Goal: Task Accomplishment & Management: Use online tool/utility

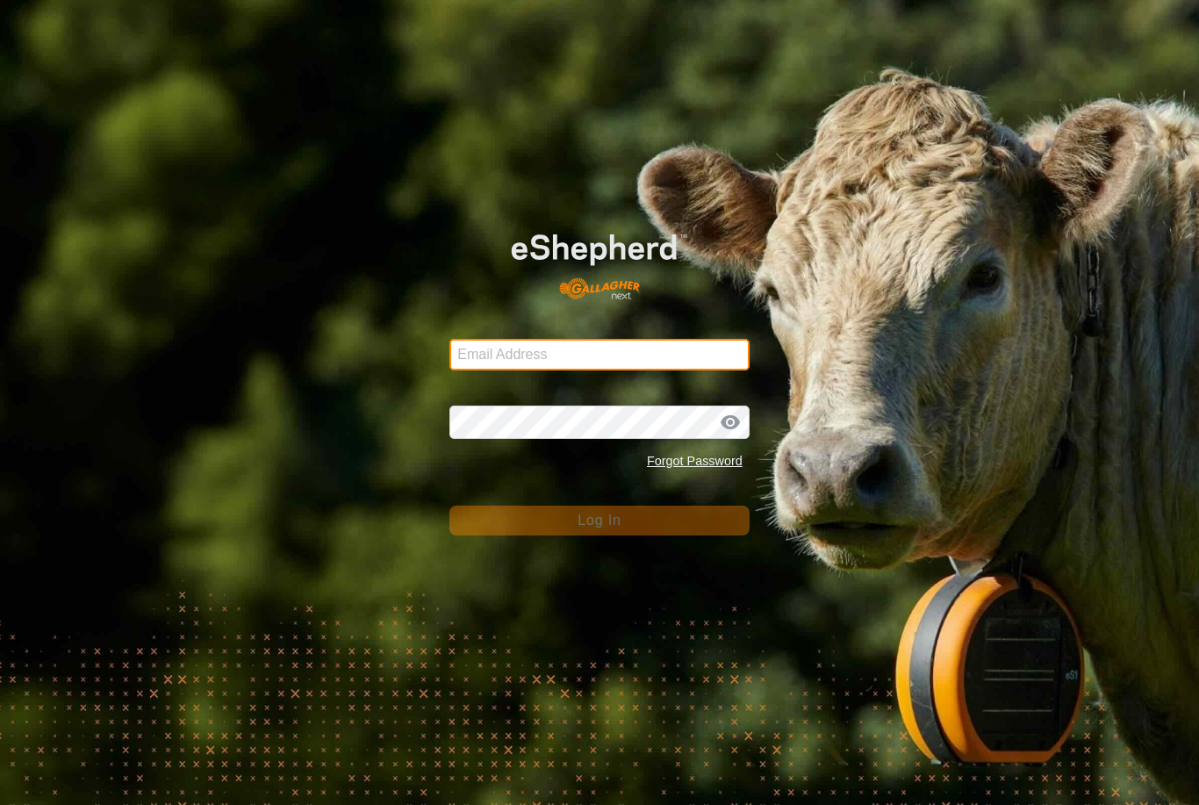
click at [634, 353] on input "Email Address" at bounding box center [600, 355] width 300 height 32
type input "[EMAIL_ADDRESS][DOMAIN_NAME]"
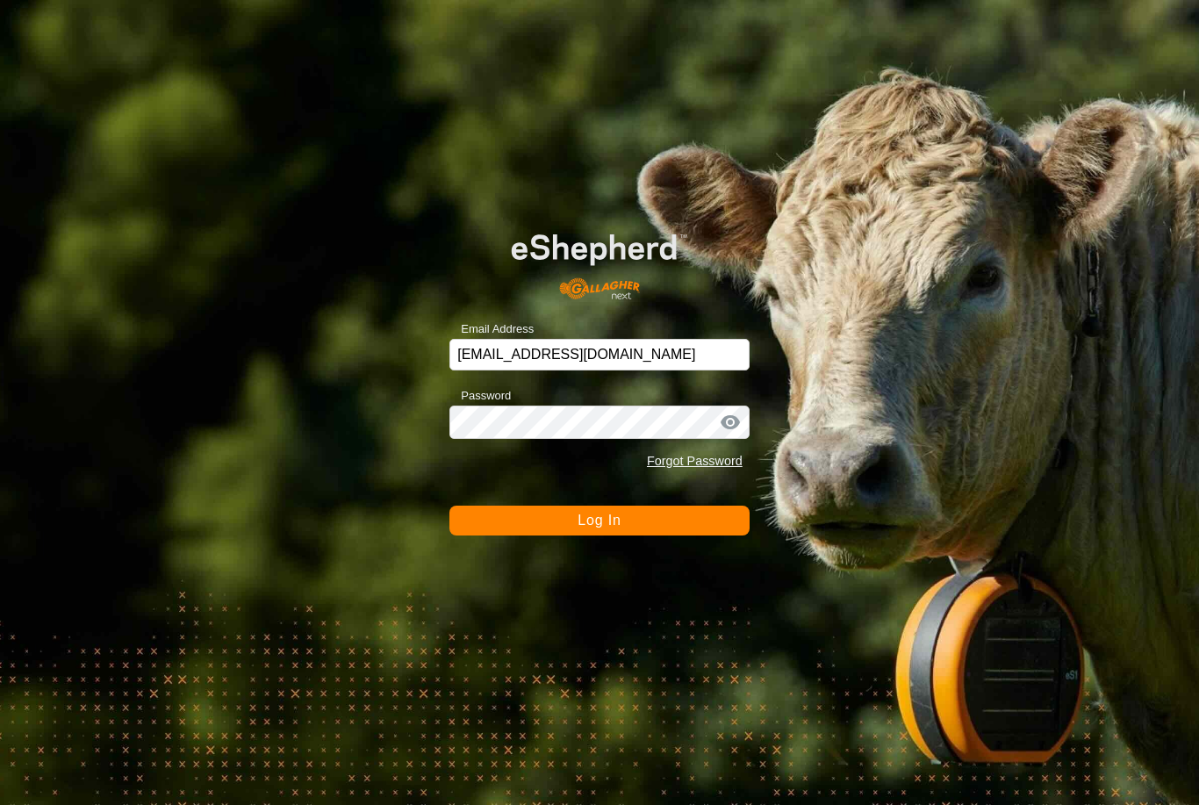
click at [600, 521] on button "Log In" at bounding box center [600, 521] width 300 height 30
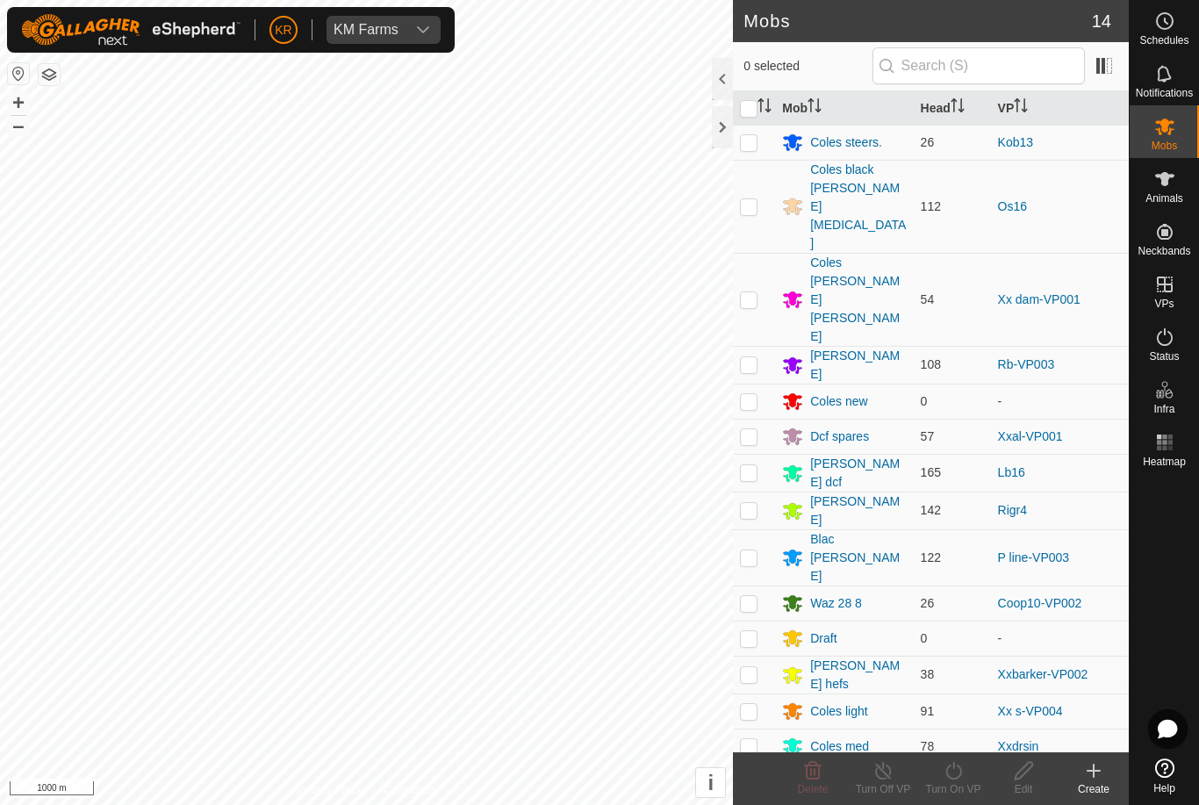
click at [751, 292] on p-checkbox at bounding box center [749, 299] width 18 height 14
checkbox input "true"
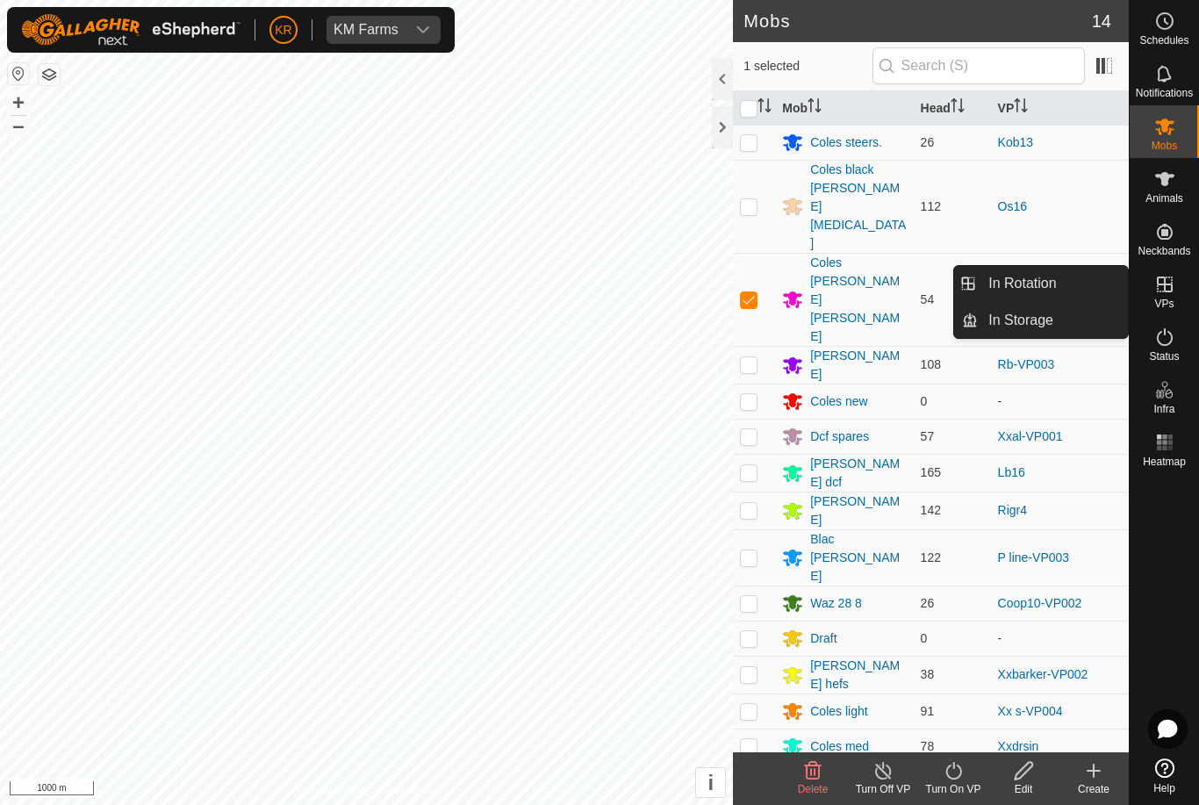
click at [1066, 284] on link "In Rotation" at bounding box center [1053, 283] width 150 height 35
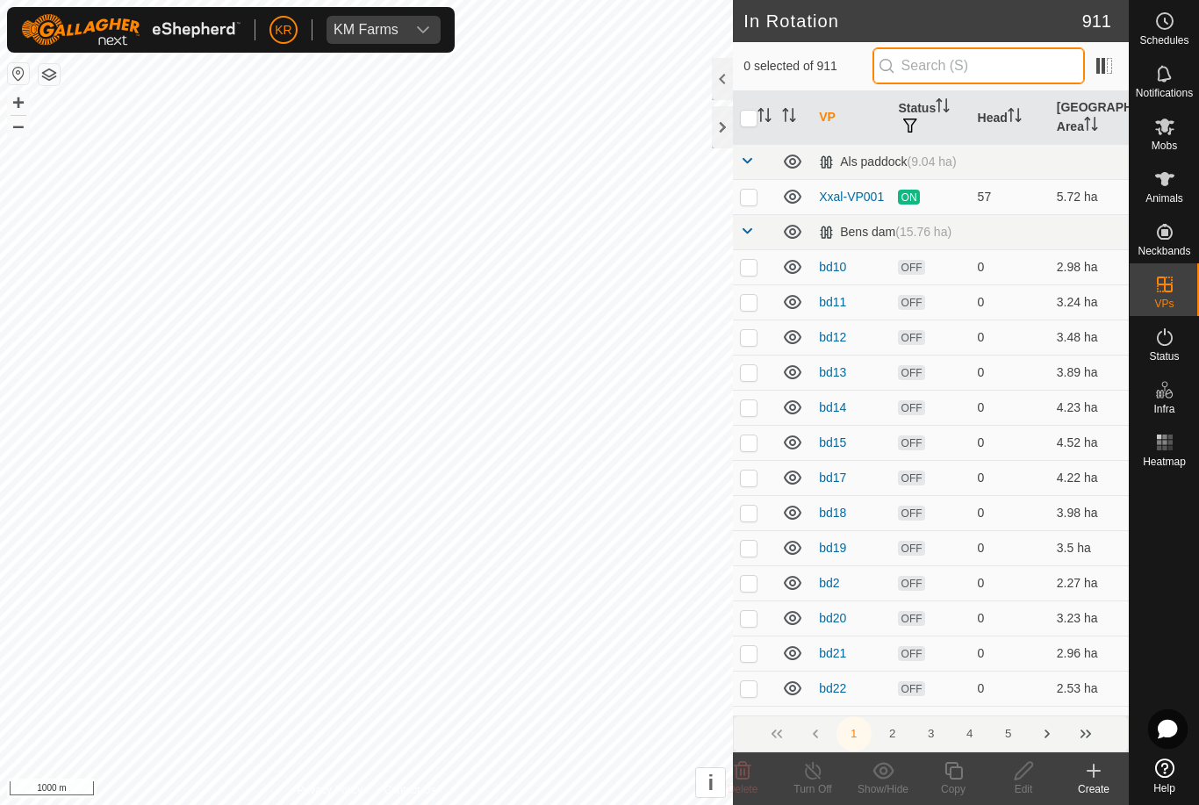
click at [996, 76] on input "text" at bounding box center [979, 65] width 212 height 37
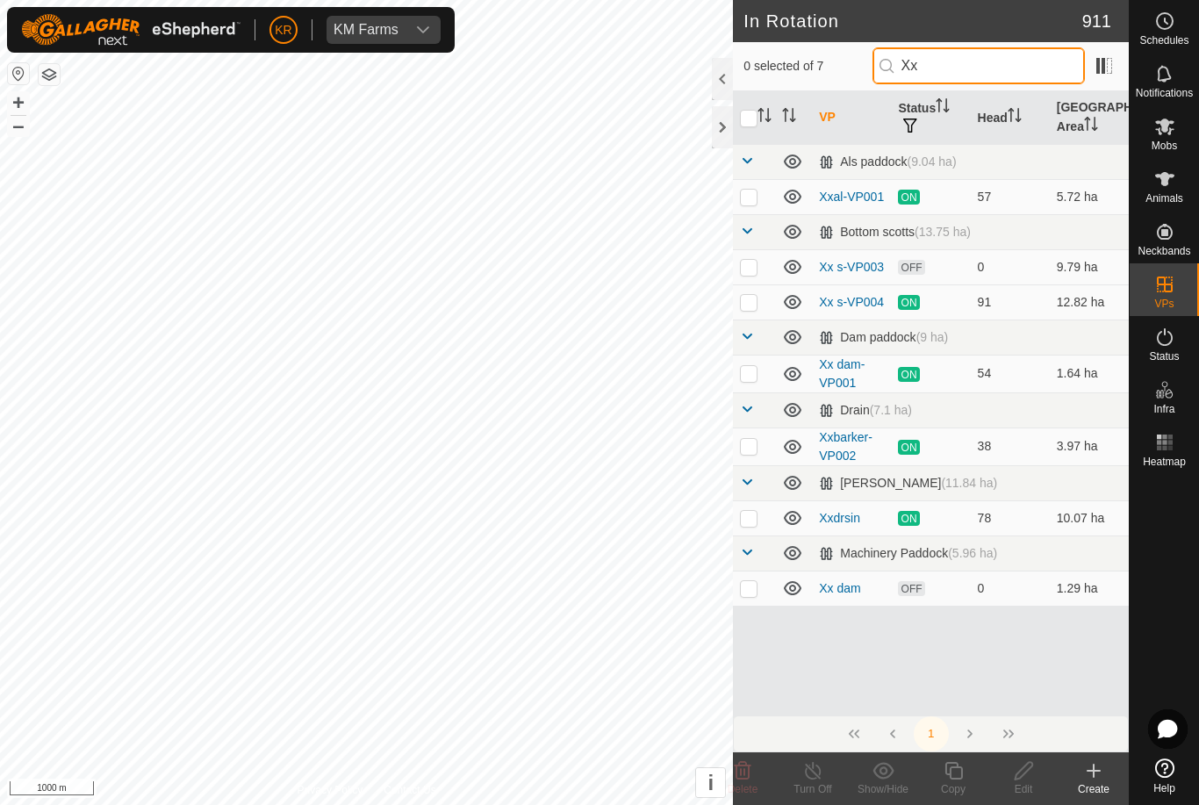
type input "Xx"
click at [750, 592] on p-checkbox at bounding box center [749, 588] width 18 height 14
checkbox input "true"
click at [1024, 766] on icon at bounding box center [1024, 770] width 22 height 21
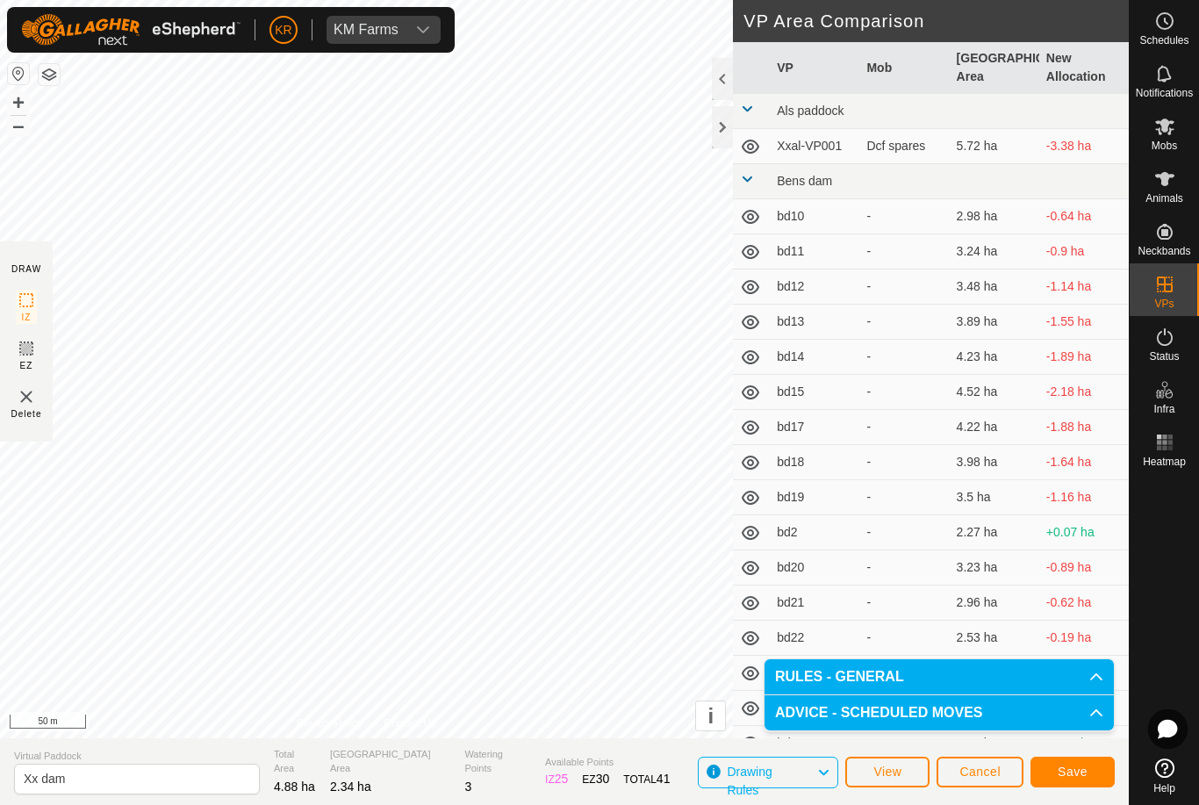
click at [1078, 763] on button "Save" at bounding box center [1073, 772] width 84 height 31
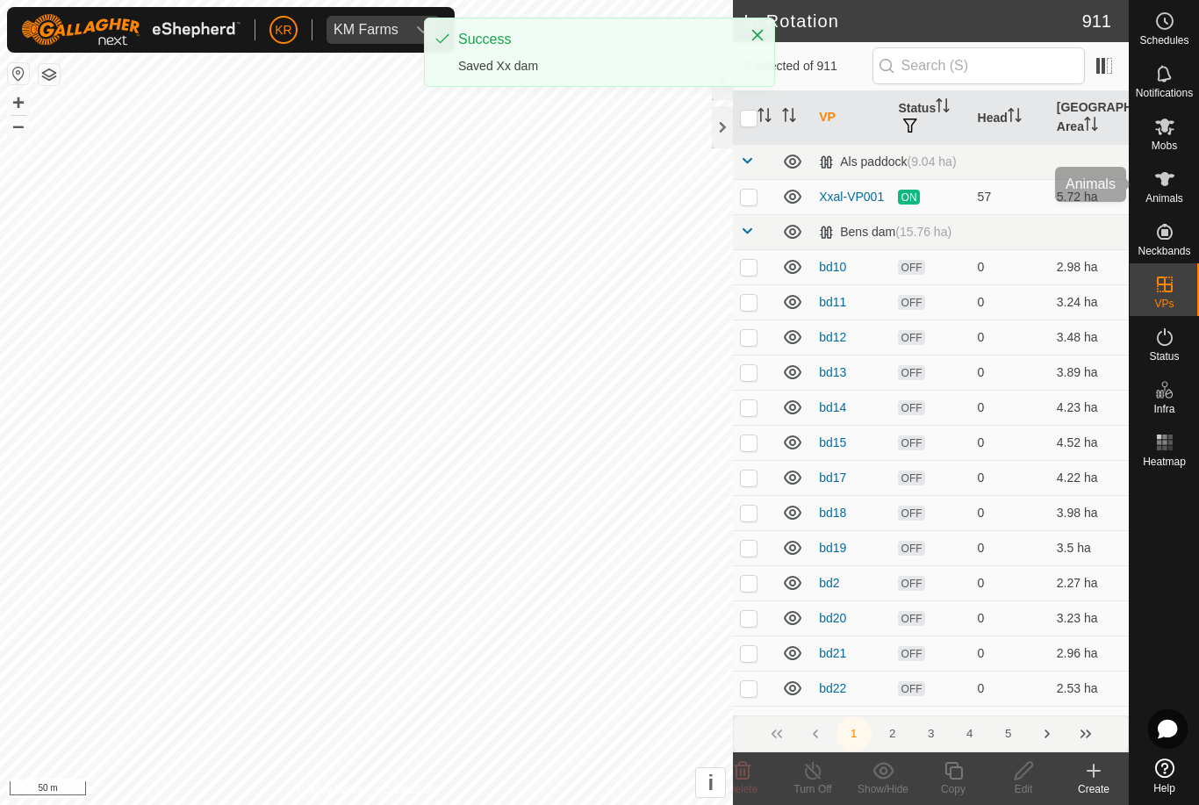
click at [1190, 197] on div "Animals" at bounding box center [1164, 184] width 69 height 53
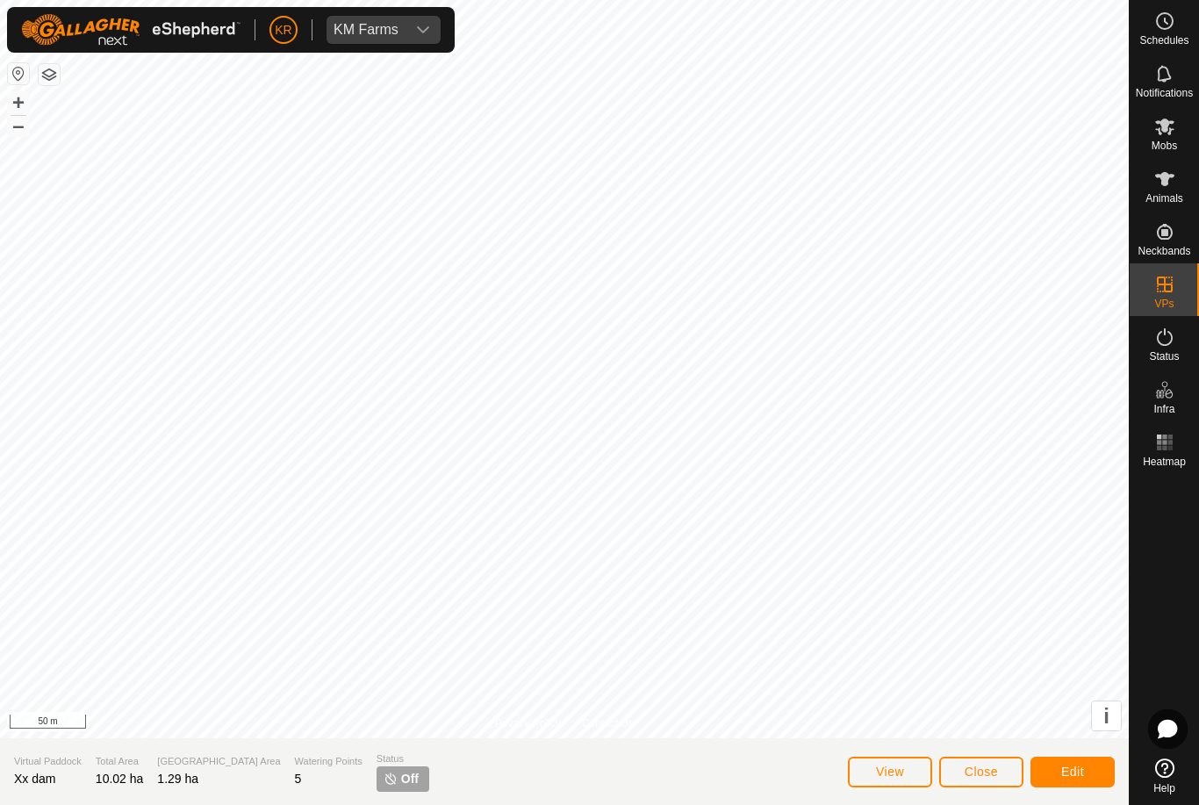
click at [1090, 765] on button "Edit" at bounding box center [1073, 772] width 84 height 31
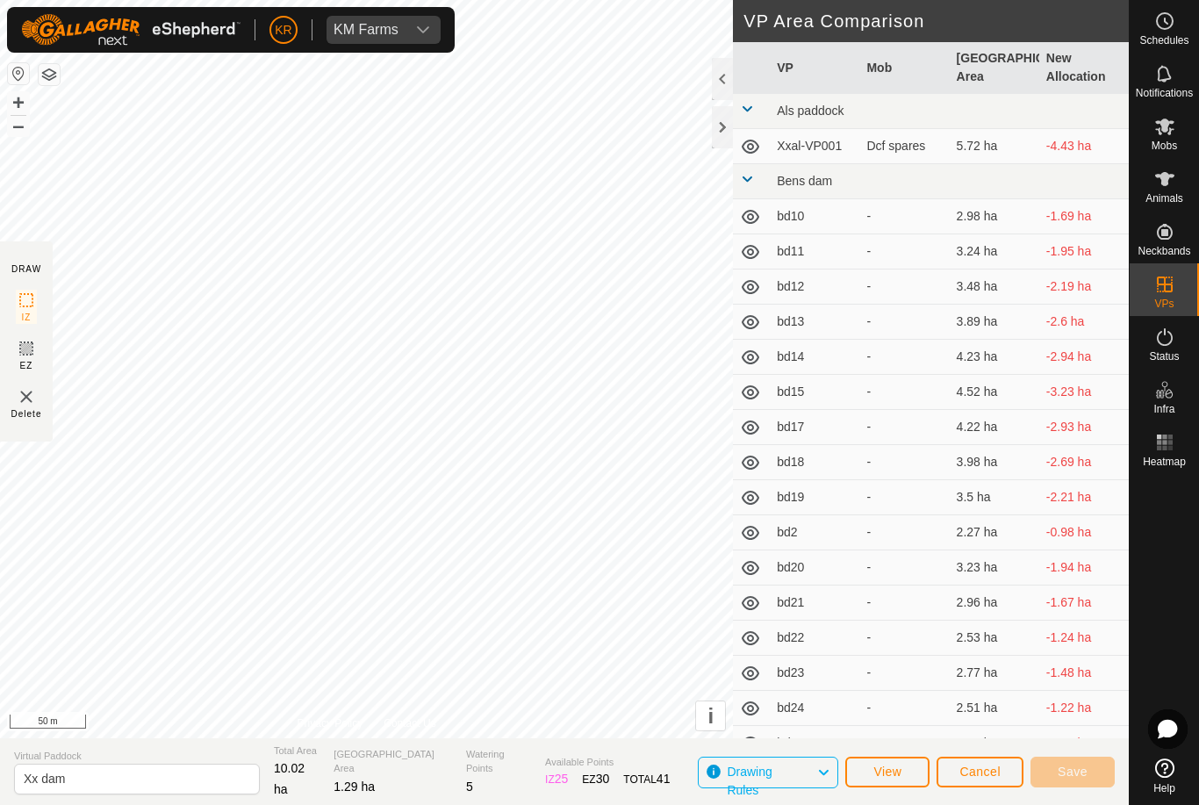
click at [984, 771] on span "Cancel" at bounding box center [980, 772] width 41 height 14
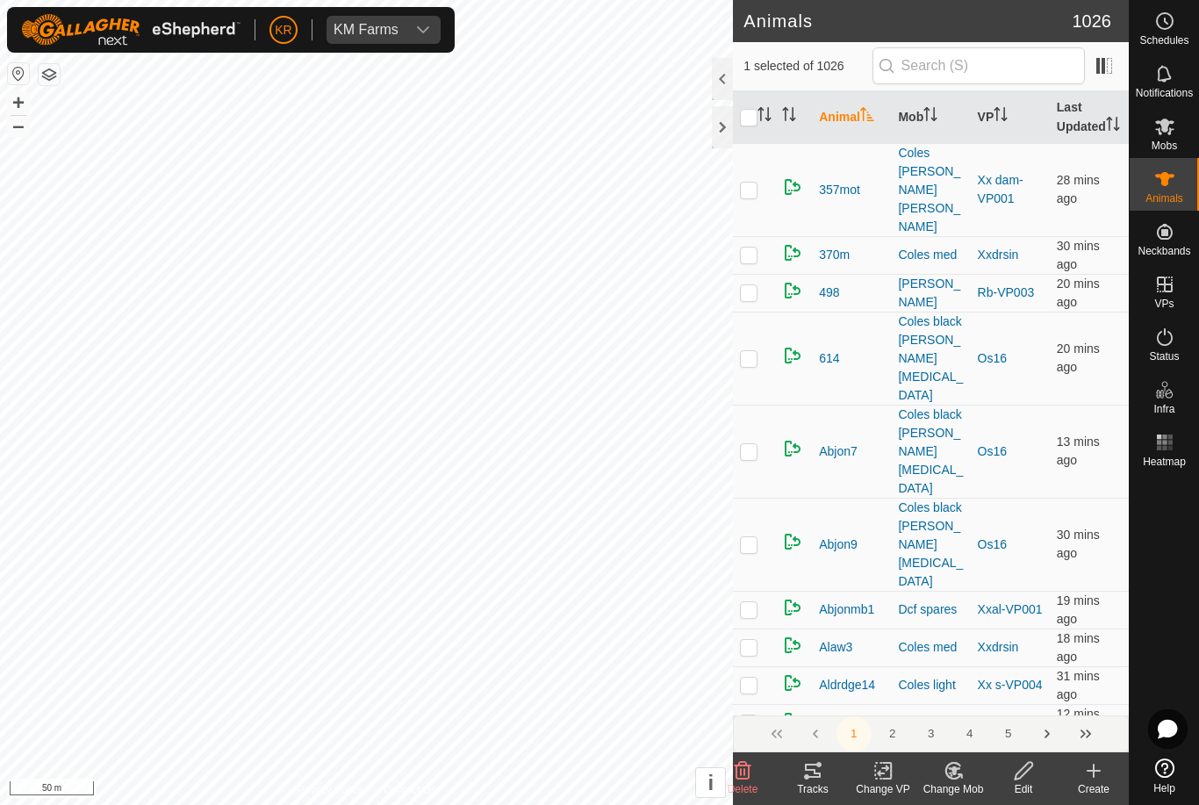
click at [965, 773] on change-mob-svg-icon at bounding box center [953, 770] width 70 height 21
click at [1018, 698] on span "Choose Mob..." at bounding box center [1003, 695] width 91 height 21
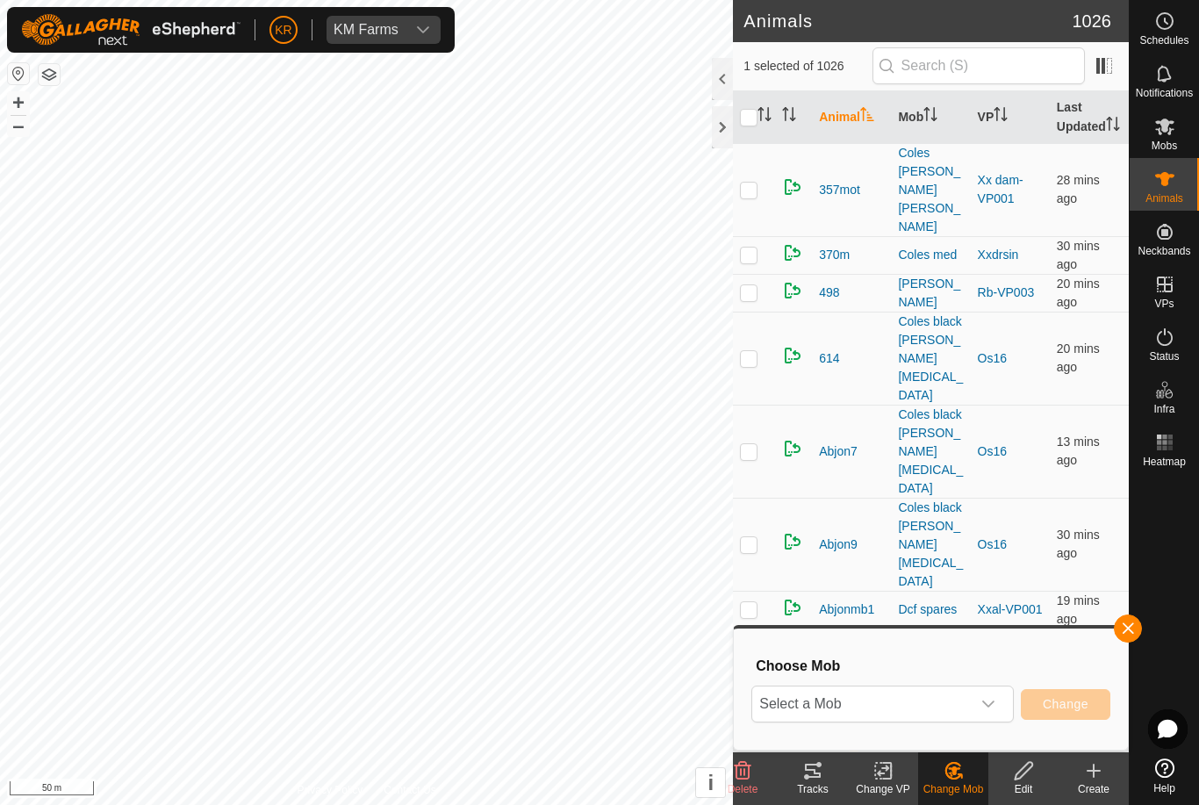
click at [983, 716] on div "dropdown trigger" at bounding box center [988, 704] width 35 height 35
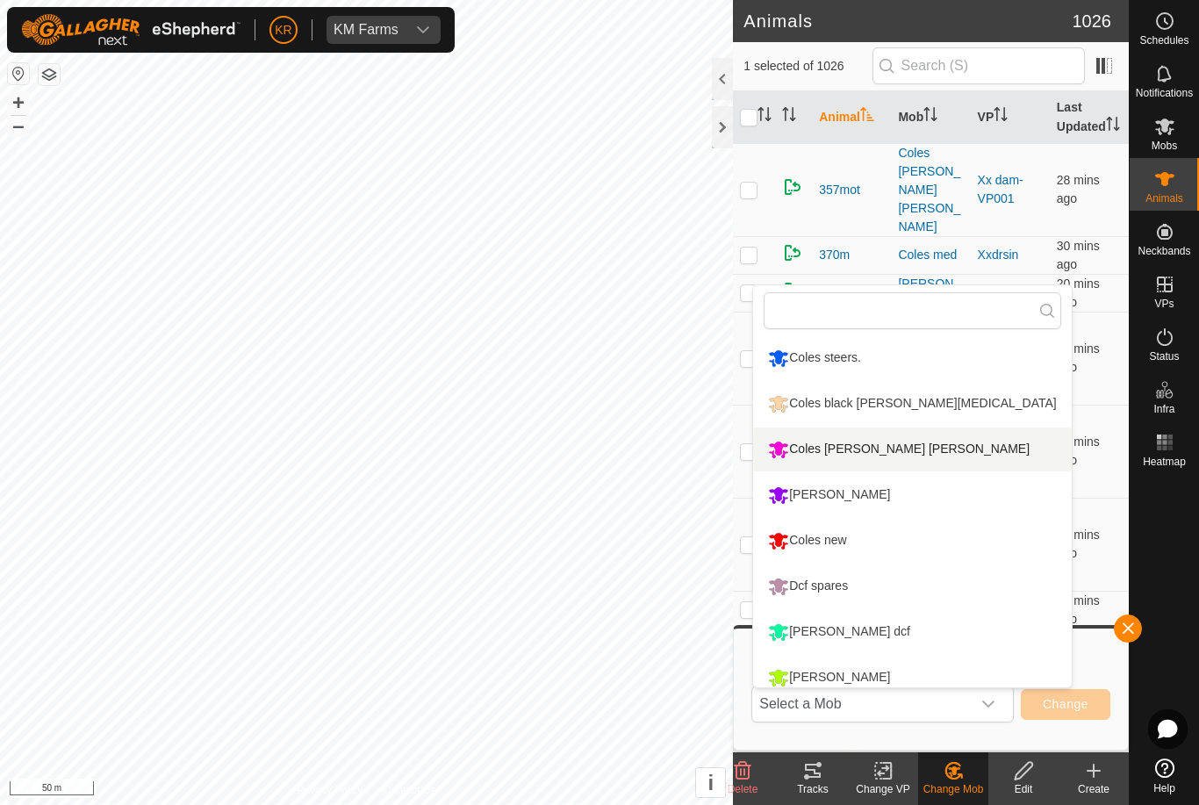
click at [950, 456] on li "Coles [PERSON_NAME] [PERSON_NAME]" at bounding box center [912, 450] width 318 height 44
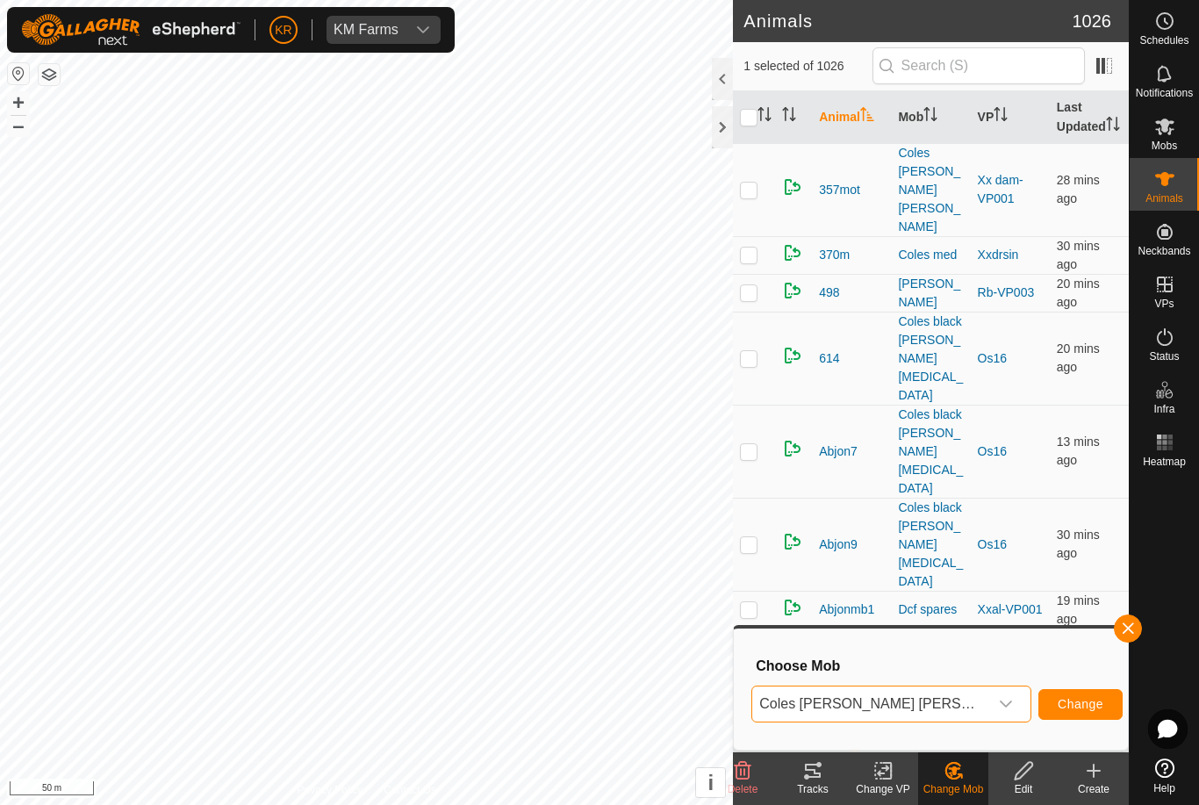
click at [1070, 692] on button "Change" at bounding box center [1081, 704] width 84 height 31
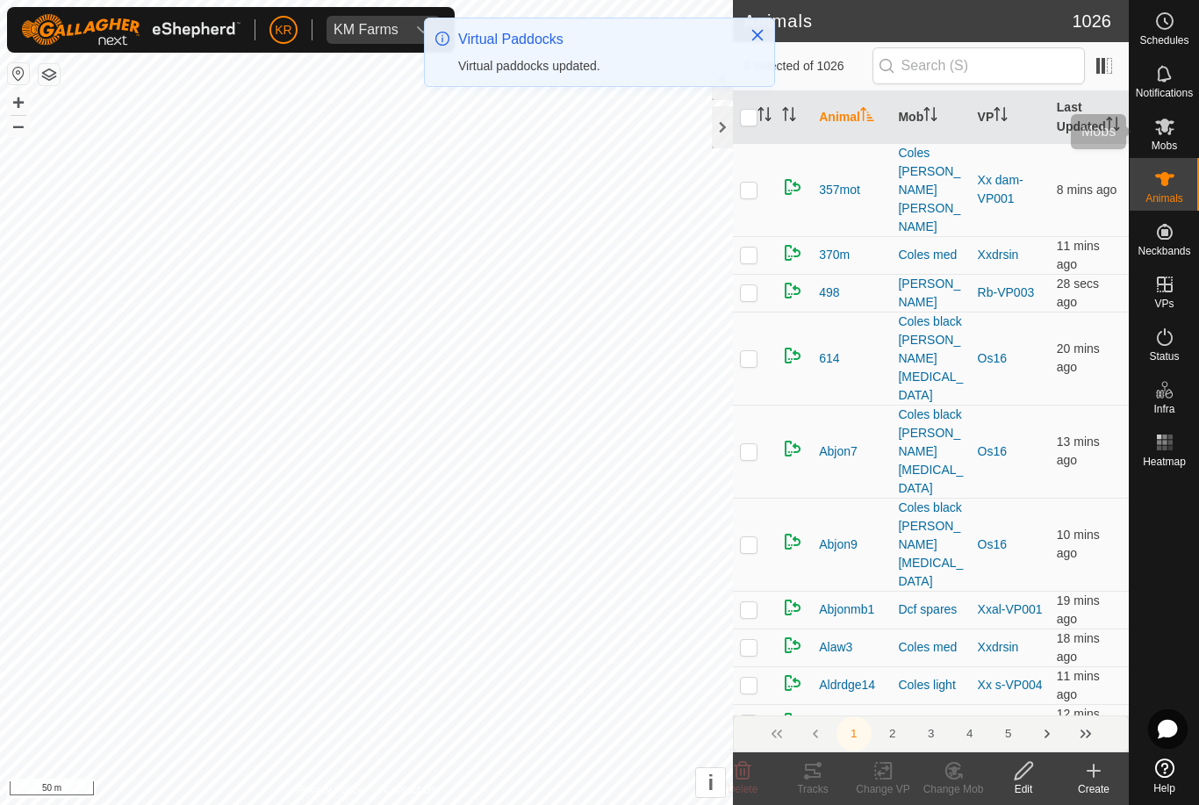
click at [1181, 133] on div "Mobs" at bounding box center [1164, 131] width 69 height 53
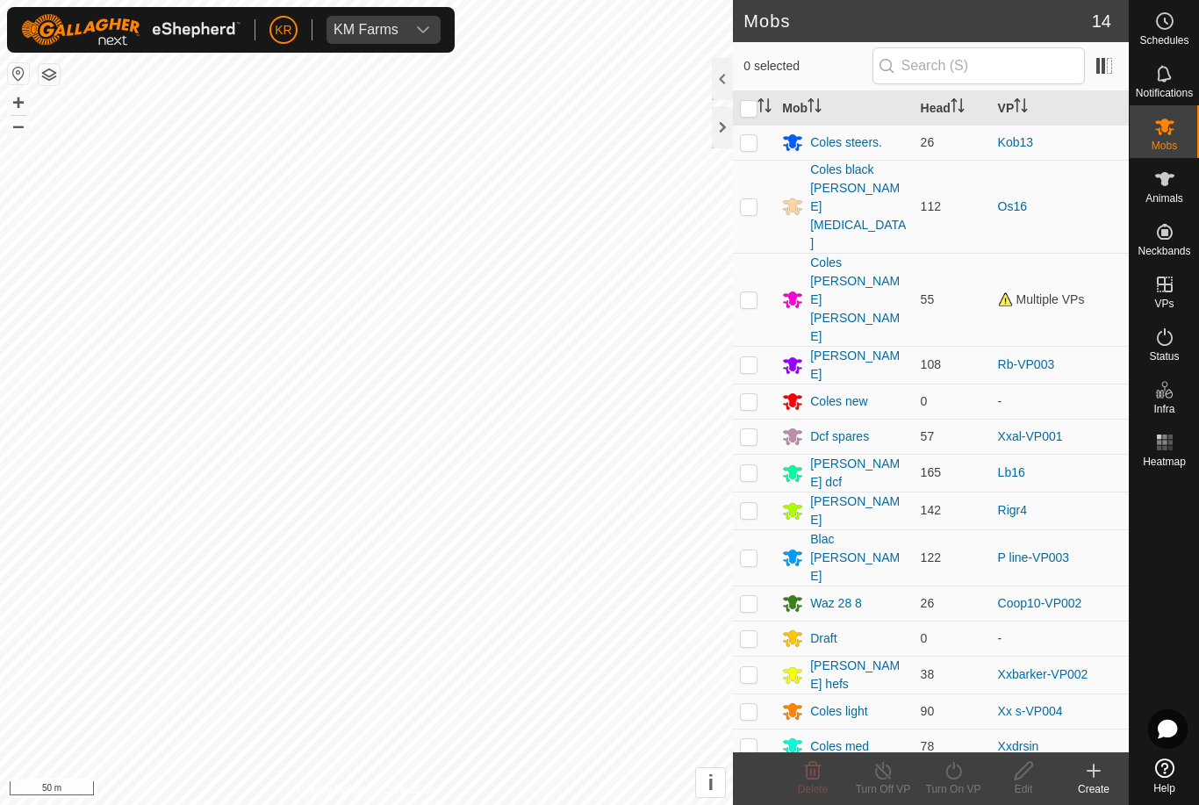
click at [751, 292] on p-checkbox at bounding box center [749, 299] width 18 height 14
checkbox input "true"
click at [967, 766] on turn-on-svg-icon at bounding box center [953, 770] width 70 height 21
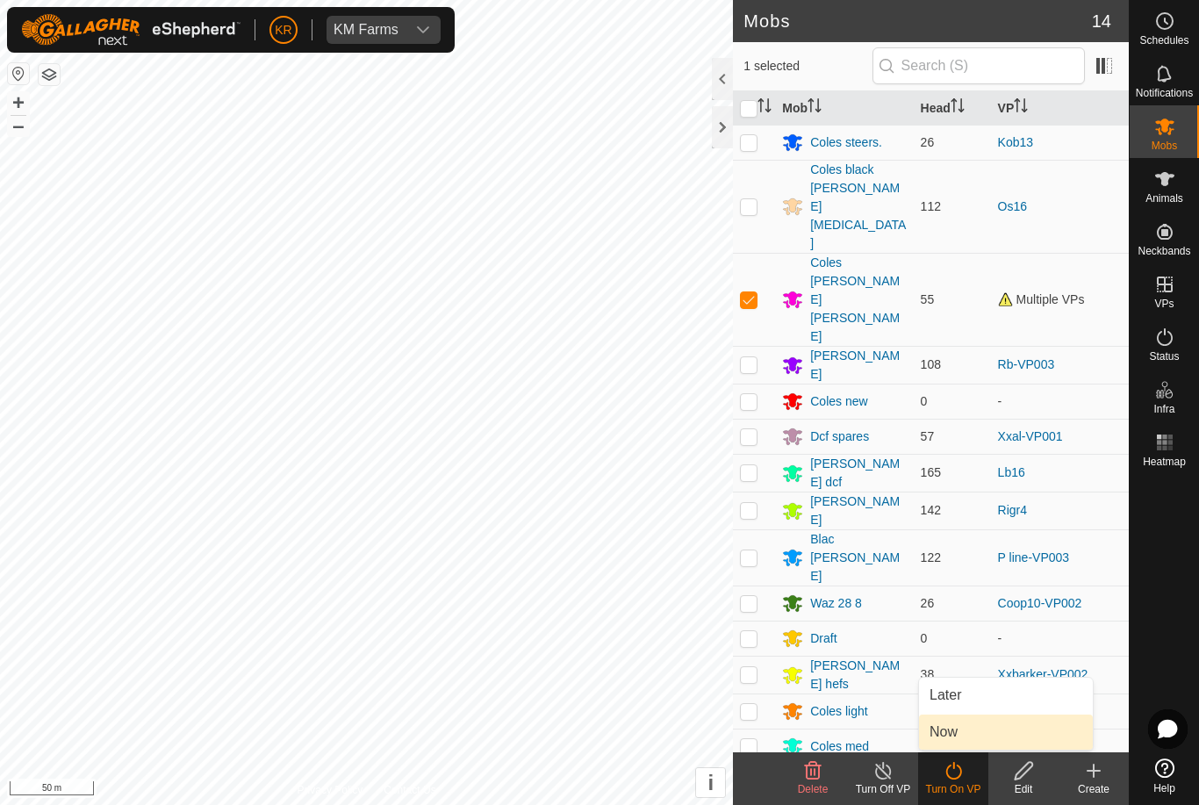
click at [968, 738] on link "Now" at bounding box center [1006, 732] width 174 height 35
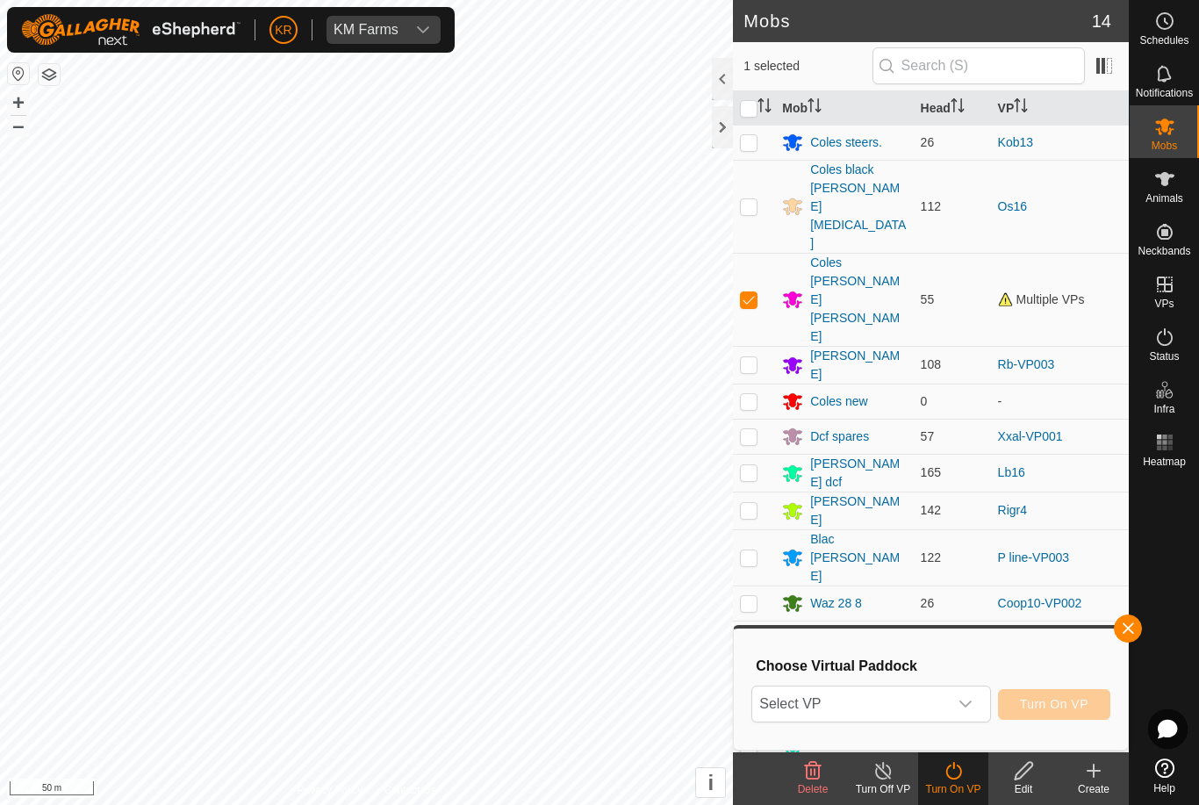
click at [960, 706] on icon "dropdown trigger" at bounding box center [966, 704] width 14 height 14
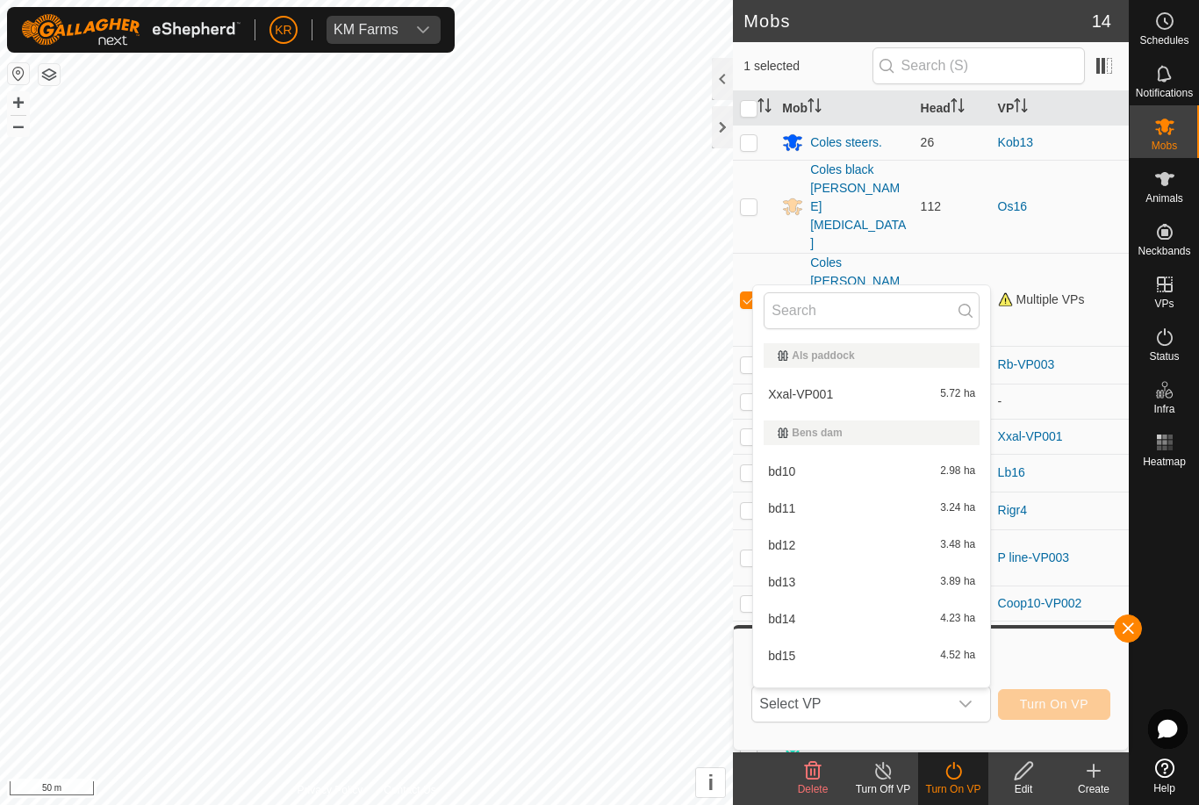
click at [931, 696] on span "Select VP" at bounding box center [849, 704] width 195 height 35
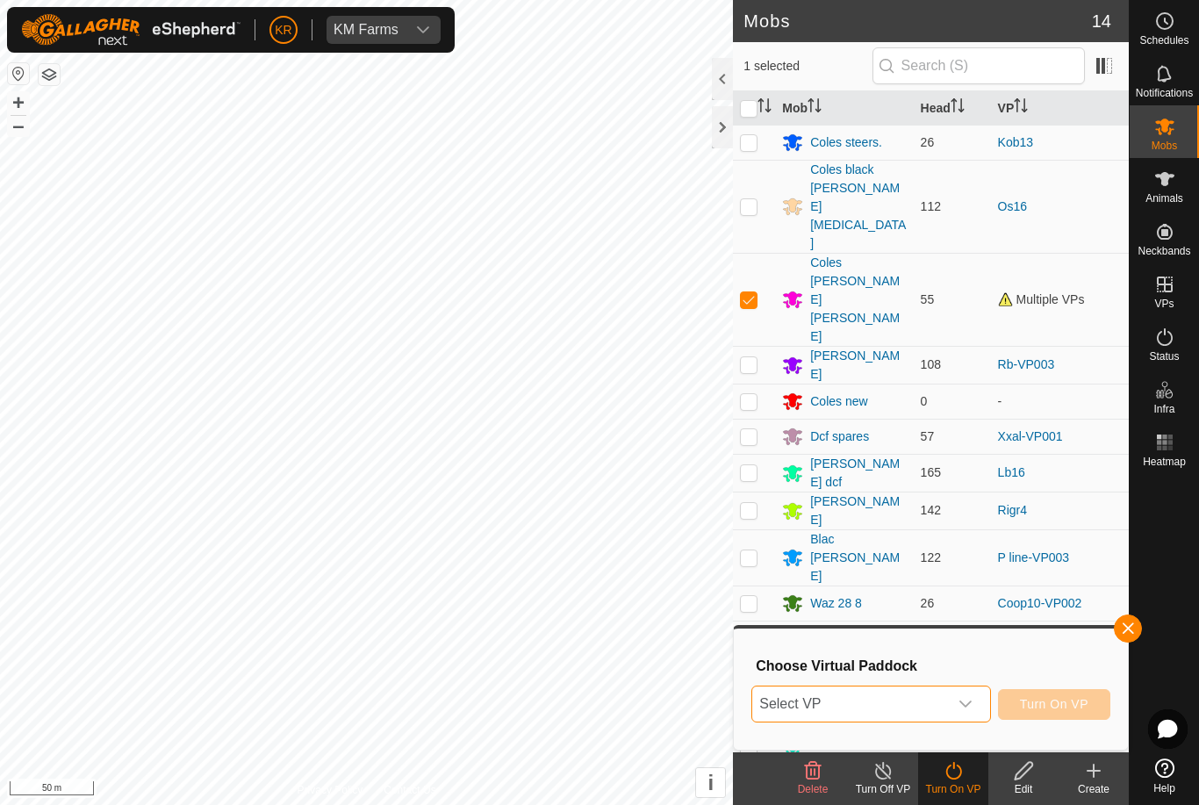
click at [917, 706] on span "Select VP" at bounding box center [849, 704] width 195 height 35
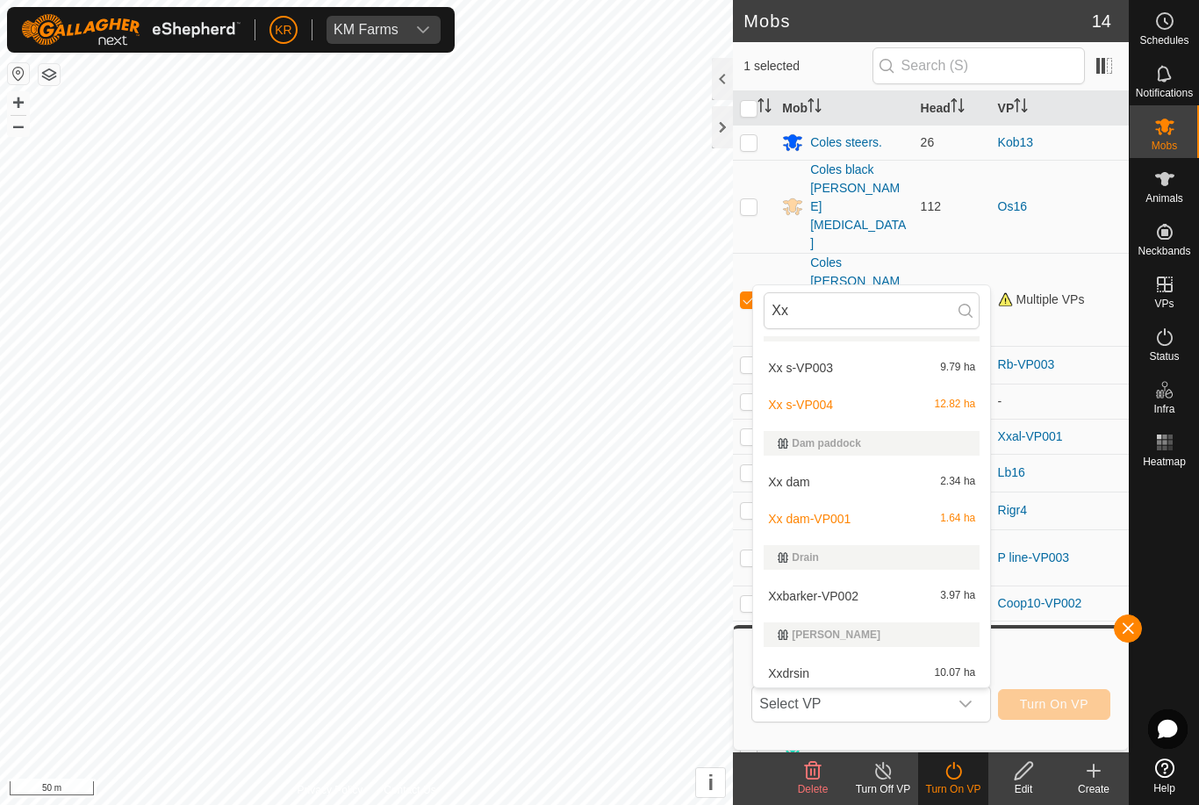
scroll to position [103, 0]
type input "Xx"
click at [917, 484] on div "Xx dam 2.34 ha" at bounding box center [872, 482] width 216 height 21
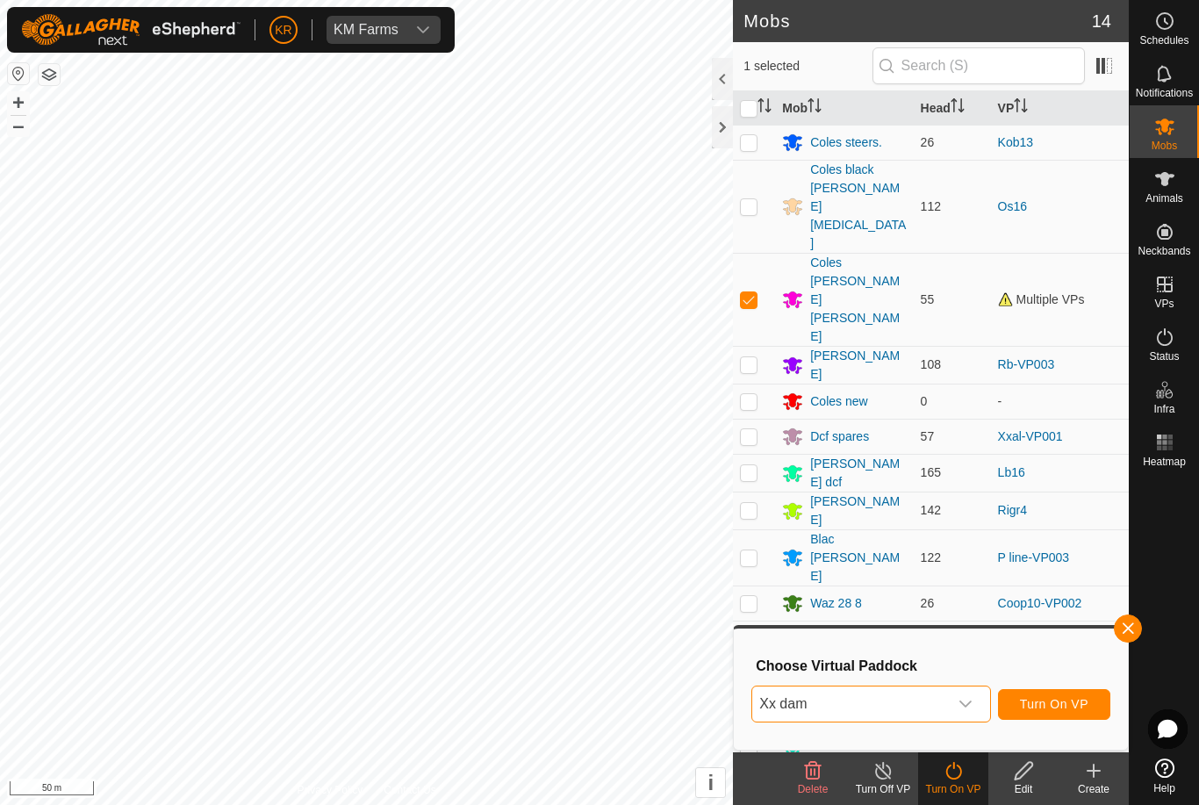
click at [1033, 716] on button "Turn On VP" at bounding box center [1054, 704] width 112 height 31
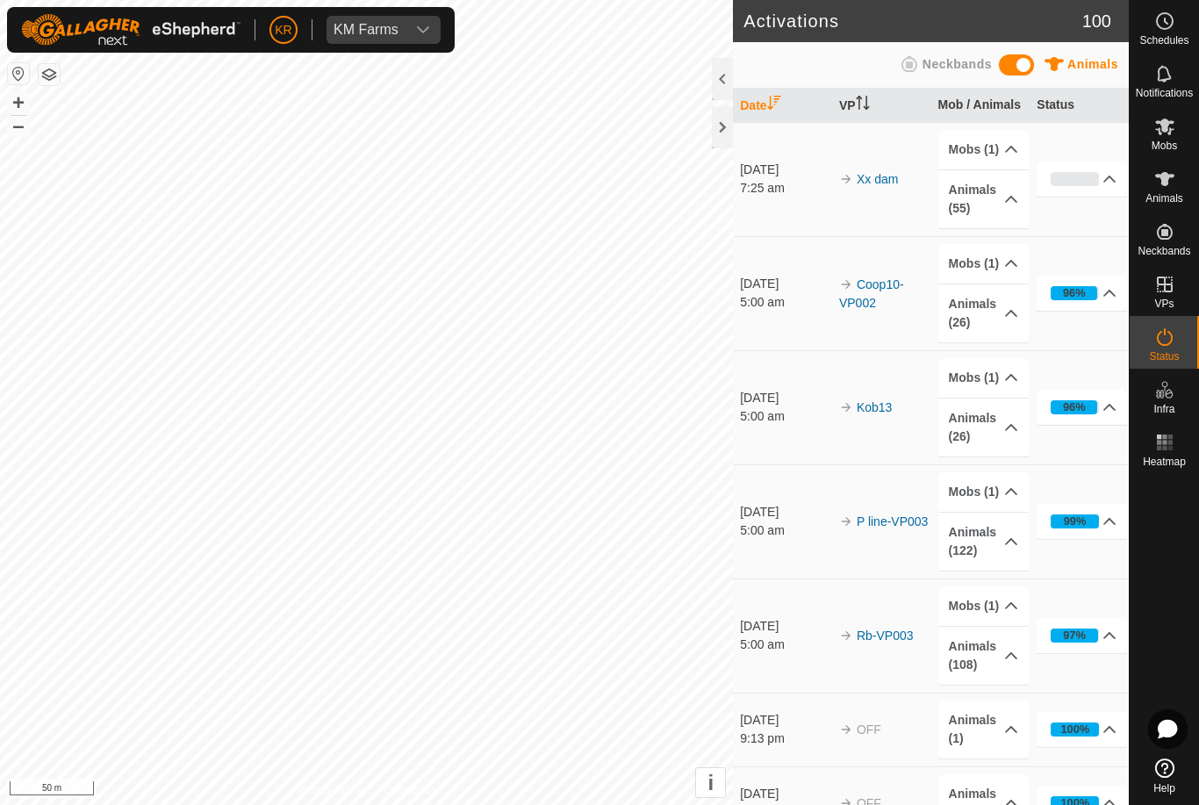
click at [1126, 733] on p-accordion-header "100%" at bounding box center [1082, 729] width 90 height 35
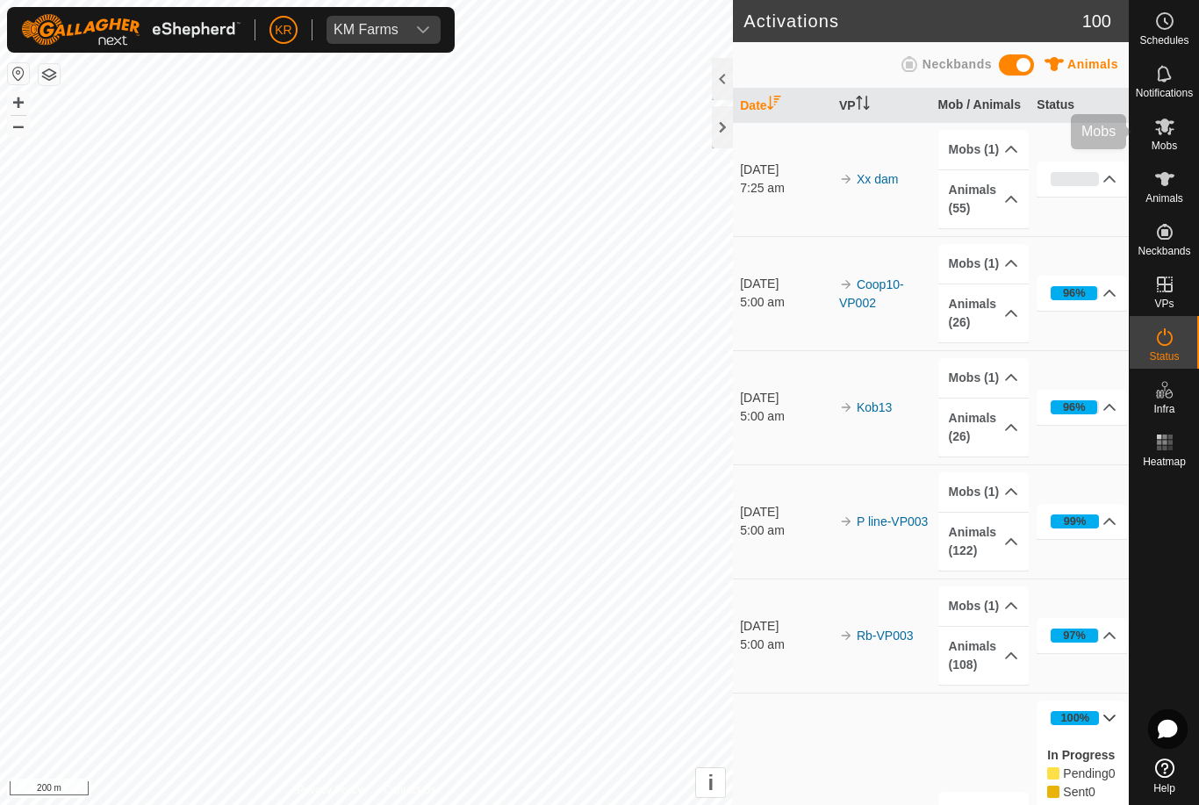
click at [1170, 129] on icon at bounding box center [1164, 127] width 19 height 17
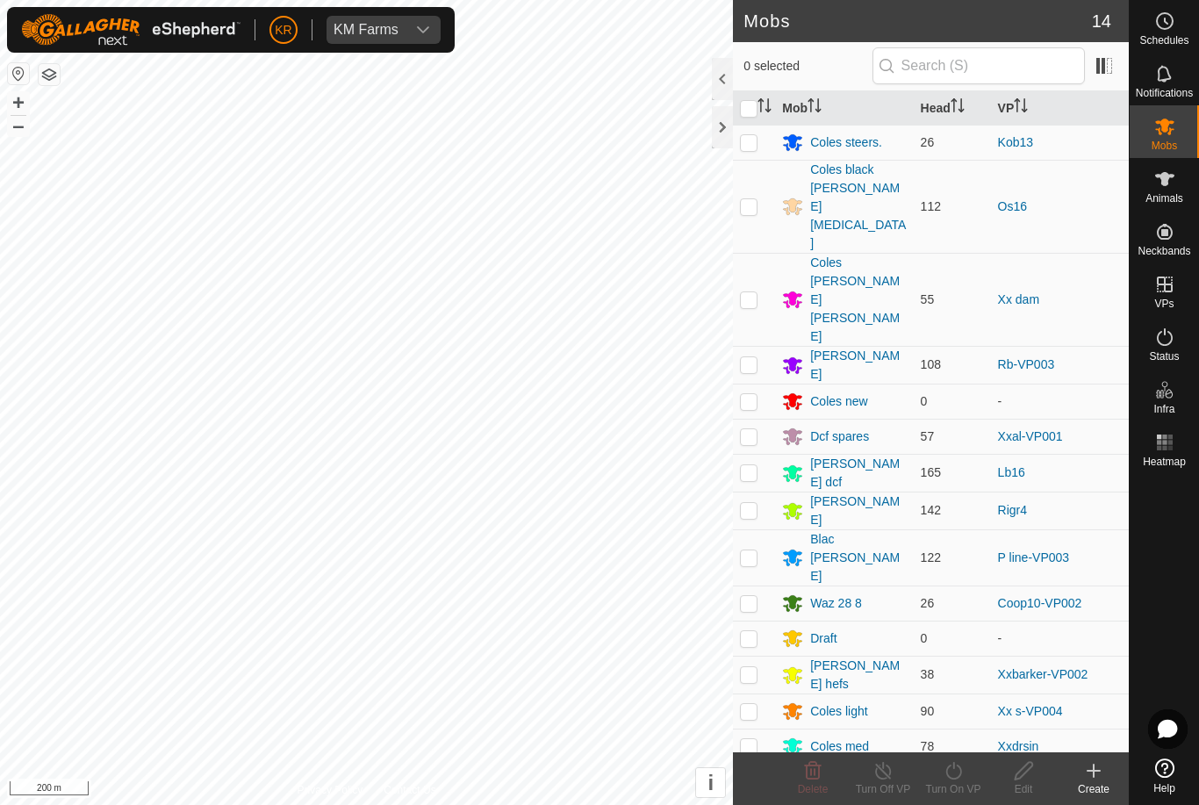
click at [826, 347] on div "[PERSON_NAME]" at bounding box center [858, 365] width 96 height 37
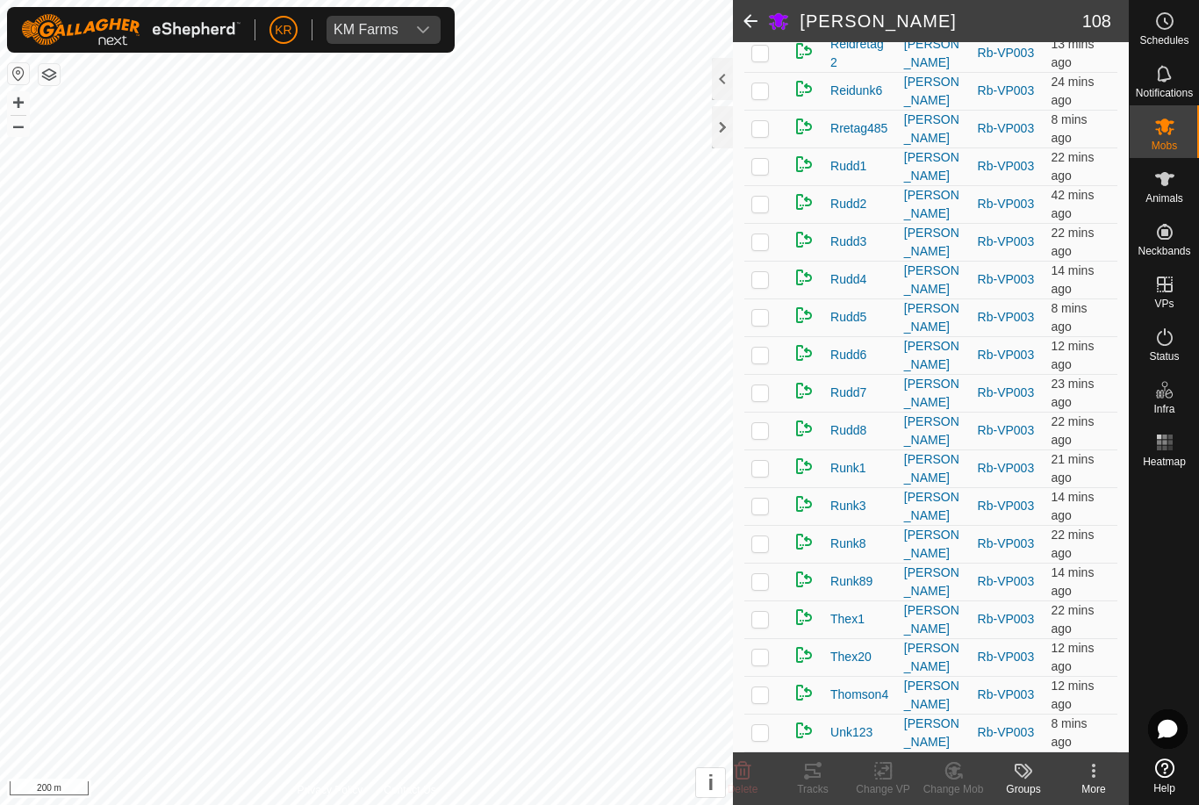
scroll to position [3648, 0]
click at [1195, 561] on div at bounding box center [1164, 612] width 69 height 277
